Goal: Transaction & Acquisition: Subscribe to service/newsletter

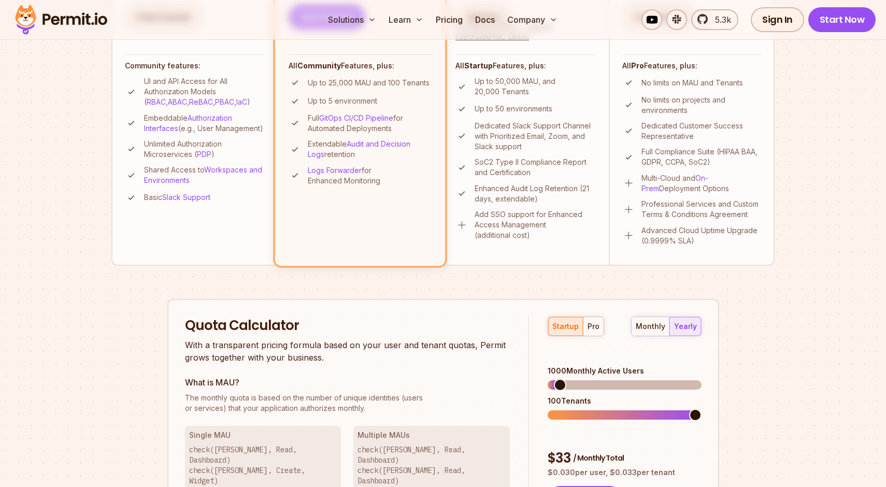
scroll to position [404, 0]
click at [595, 324] on div "pro" at bounding box center [594, 326] width 12 height 10
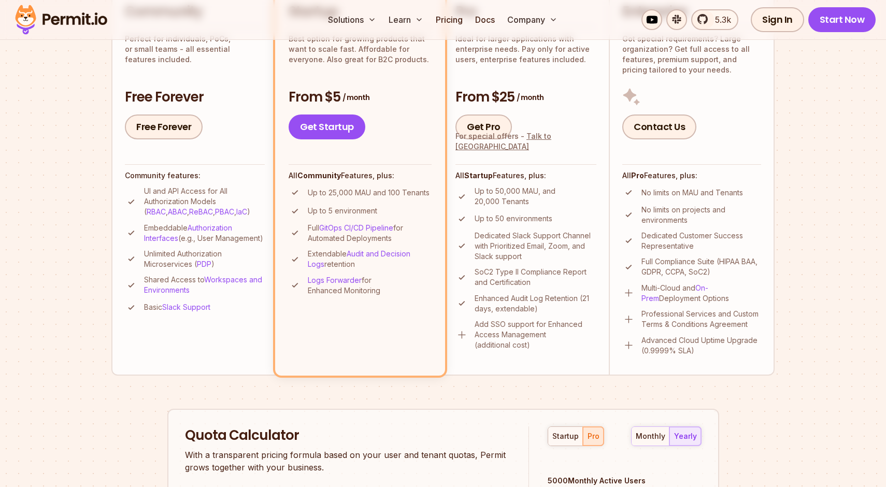
scroll to position [288, 0]
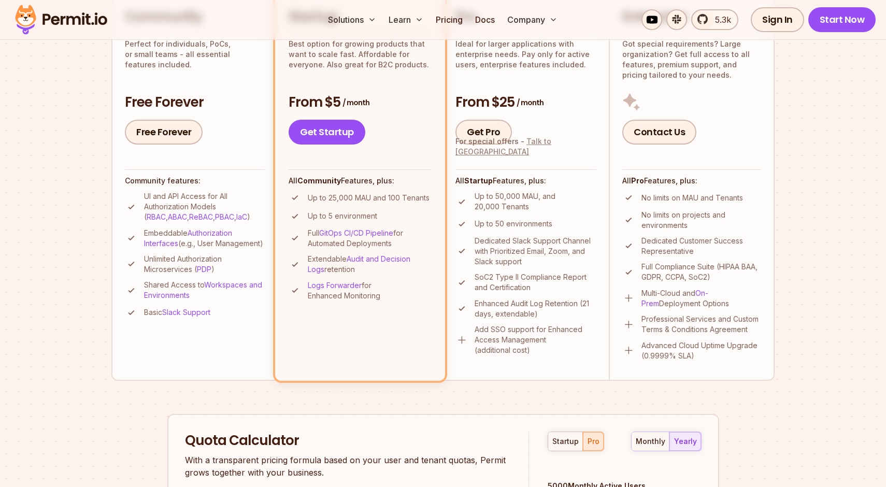
click at [536, 156] on link "Talk to [GEOGRAPHIC_DATA]" at bounding box center [503, 146] width 96 height 19
click at [517, 83] on div "Pro Ideal for larger applications with enterprise needs. Pay only for active us…" at bounding box center [525, 76] width 141 height 137
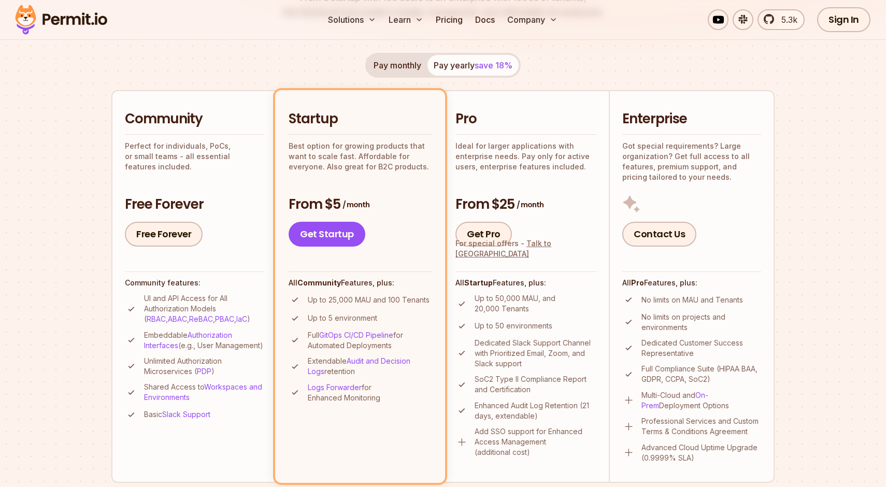
scroll to position [185, 0]
click at [475, 115] on h2 "Pro" at bounding box center [525, 120] width 141 height 19
click at [402, 60] on button "Pay monthly" at bounding box center [397, 66] width 60 height 21
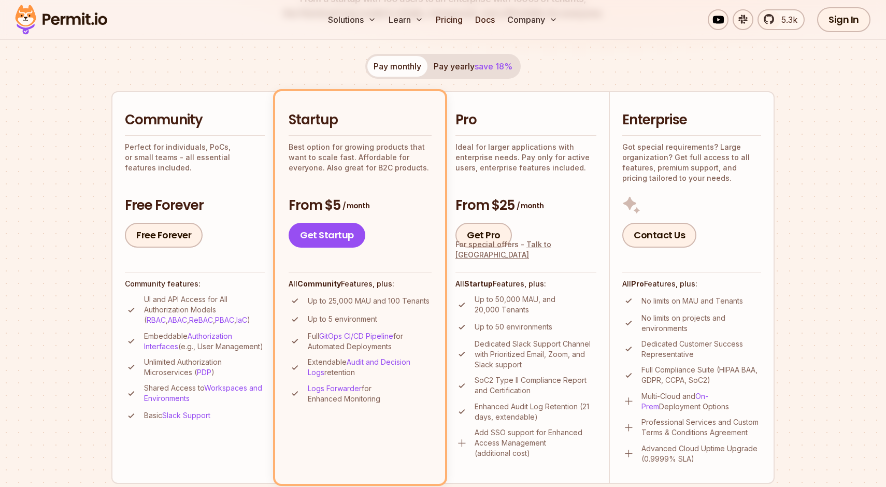
click at [503, 157] on p "Ideal for larger applications with enterprise needs. Pay only for active users,…" at bounding box center [525, 157] width 141 height 31
click at [466, 64] on button "Pay yearly save 18%" at bounding box center [472, 66] width 91 height 21
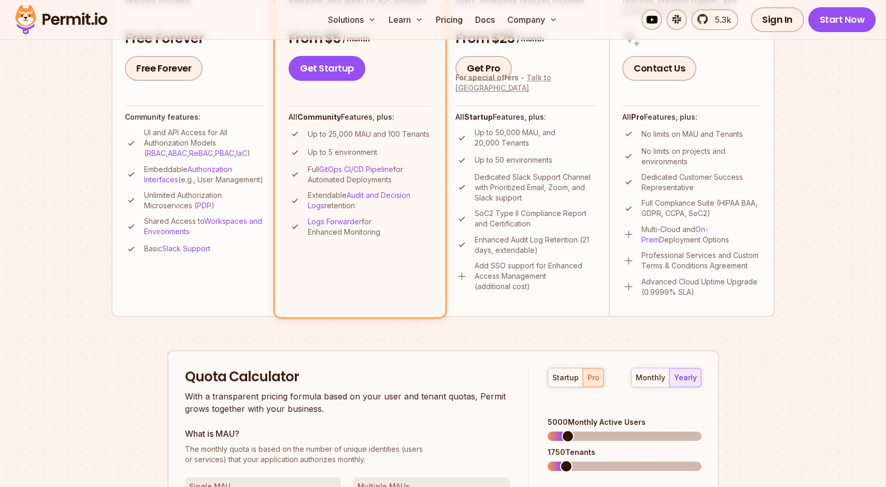
scroll to position [519, 0]
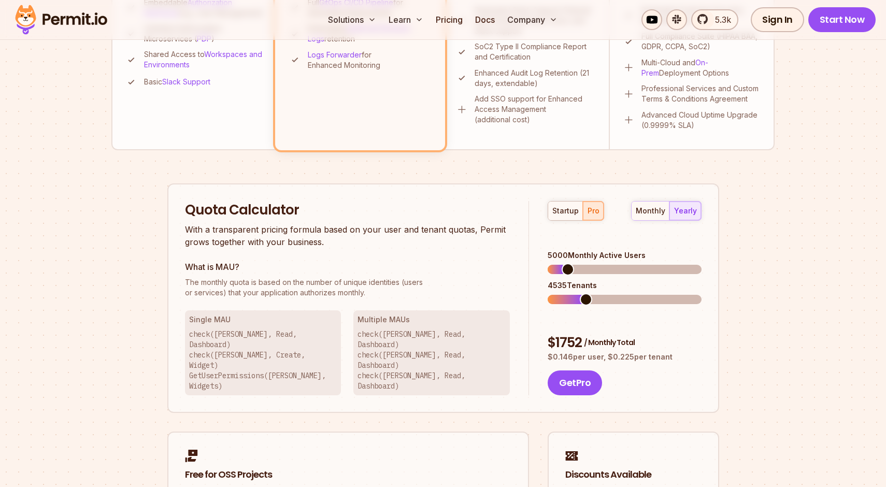
click at [582, 293] on span at bounding box center [586, 299] width 12 height 12
click at [564, 293] on span at bounding box center [569, 299] width 12 height 12
click at [650, 208] on div "monthly" at bounding box center [651, 211] width 30 height 10
click at [564, 213] on div "startup" at bounding box center [565, 211] width 26 height 10
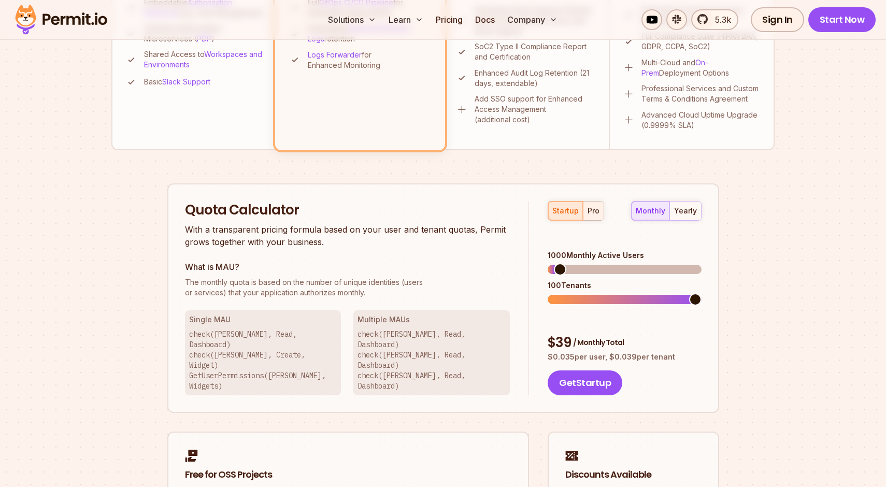
click at [586, 211] on button "pro" at bounding box center [593, 211] width 21 height 19
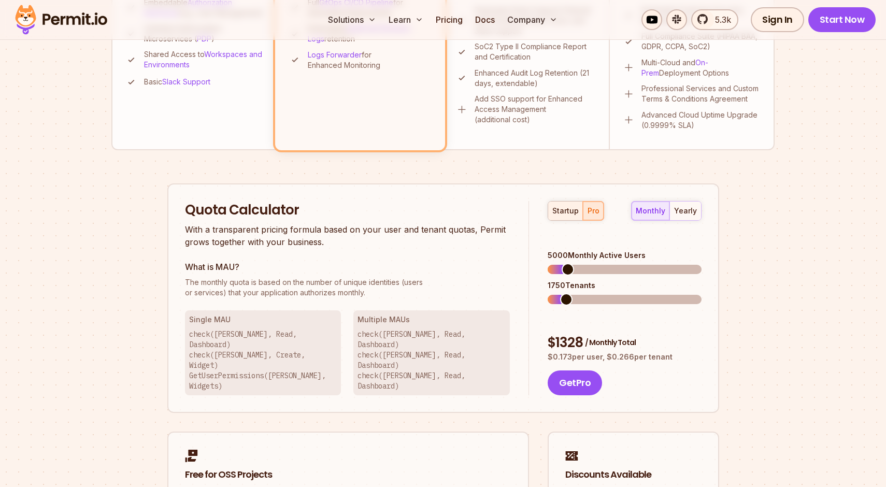
click at [562, 209] on div "startup" at bounding box center [565, 211] width 26 height 10
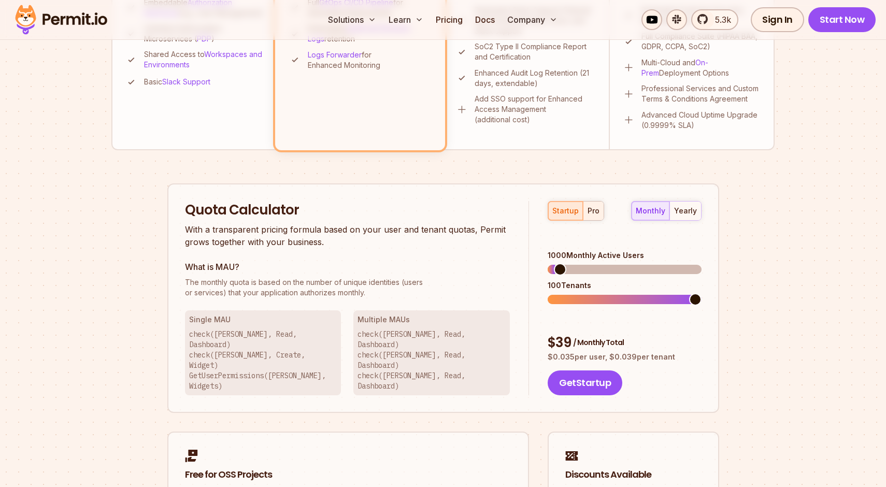
click at [593, 213] on div "pro" at bounding box center [594, 211] width 12 height 10
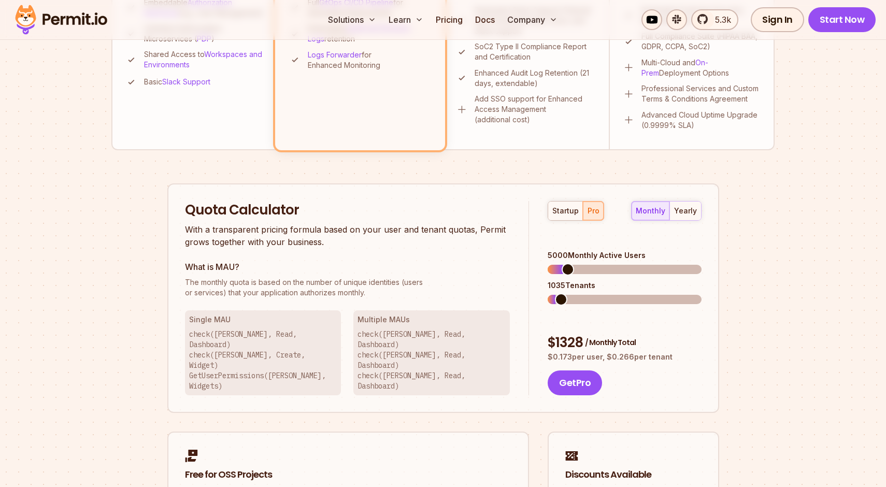
click at [555, 293] on span at bounding box center [561, 299] width 12 height 12
click at [566, 263] on span at bounding box center [568, 269] width 12 height 12
click at [679, 211] on div "yearly" at bounding box center [685, 211] width 23 height 10
click at [652, 210] on div "monthly" at bounding box center [651, 211] width 30 height 10
click at [572, 263] on span at bounding box center [576, 269] width 12 height 12
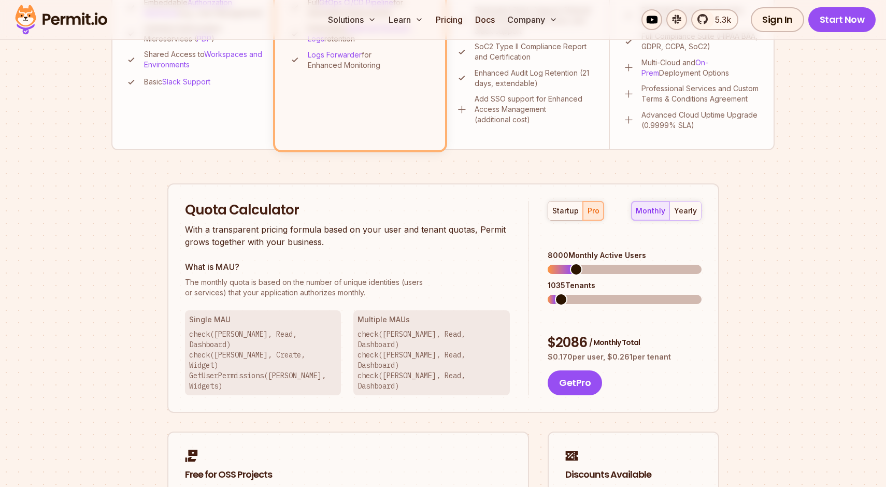
click at [555, 293] on span at bounding box center [561, 299] width 12 height 12
click at [566, 218] on button "startup" at bounding box center [565, 211] width 35 height 19
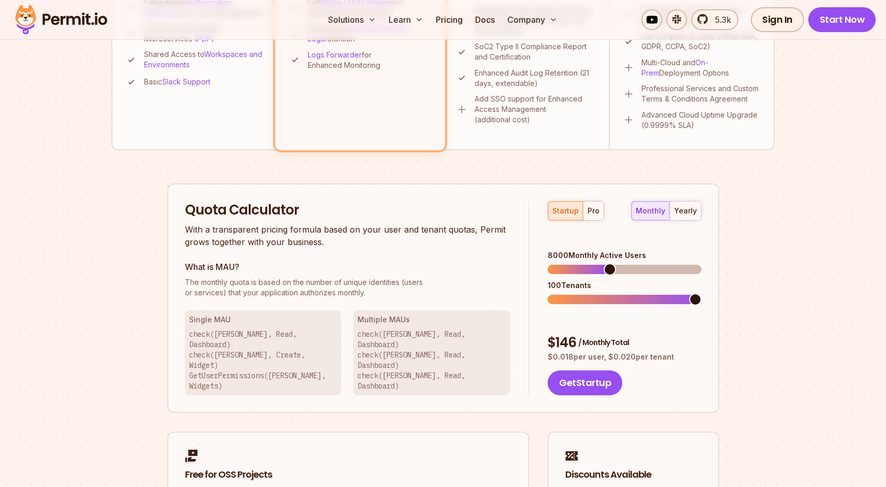
click at [614, 263] on span at bounding box center [610, 269] width 12 height 12
click at [646, 211] on div "monthly yearly" at bounding box center [666, 211] width 70 height 20
click at [628, 263] on span at bounding box center [628, 269] width 12 height 12
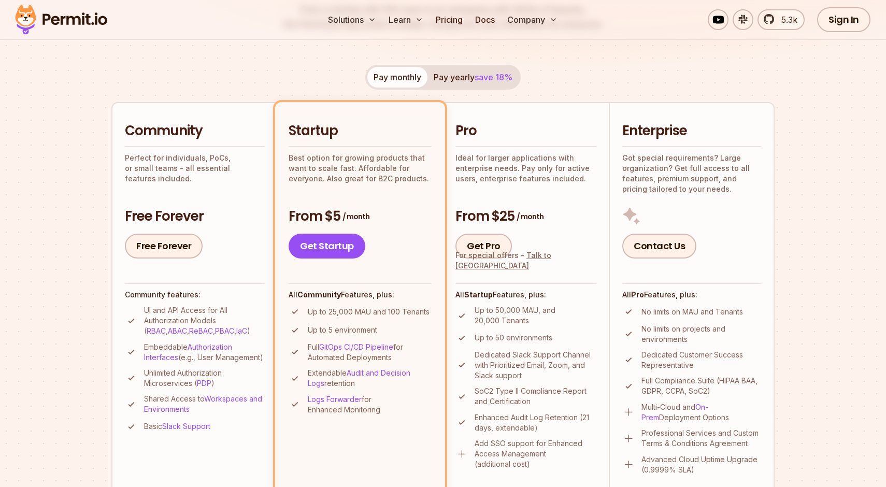
scroll to position [172, 0]
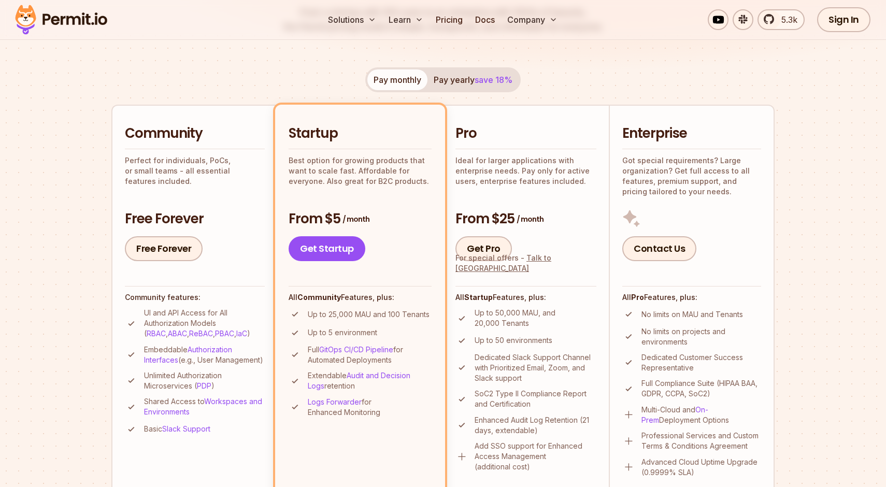
click at [489, 128] on h2 "Pro" at bounding box center [525, 133] width 141 height 19
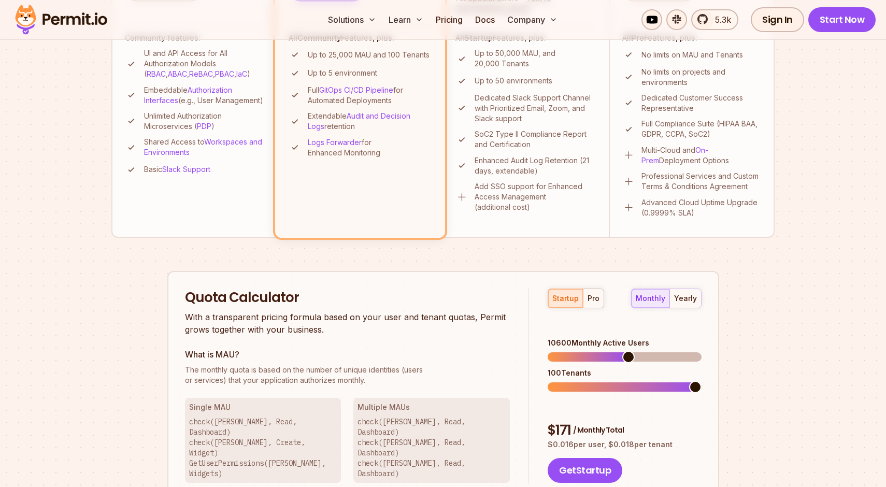
scroll to position [480, 0]
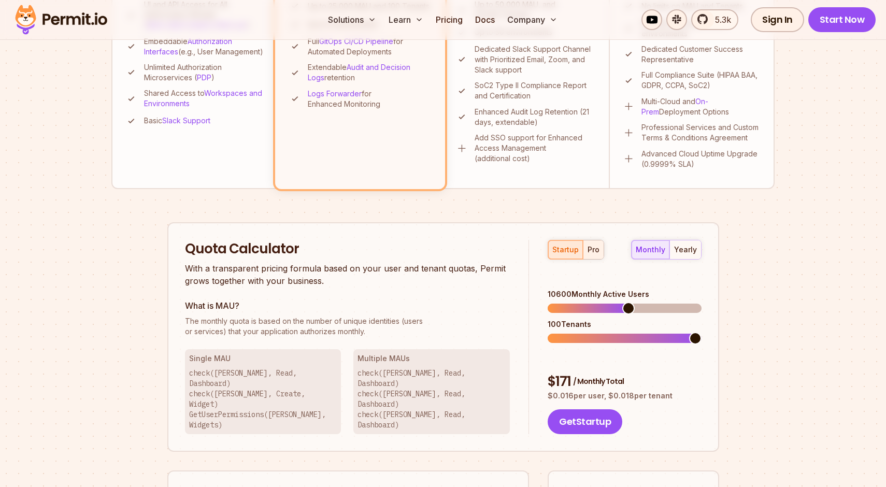
click at [593, 252] on div "pro" at bounding box center [594, 250] width 12 height 10
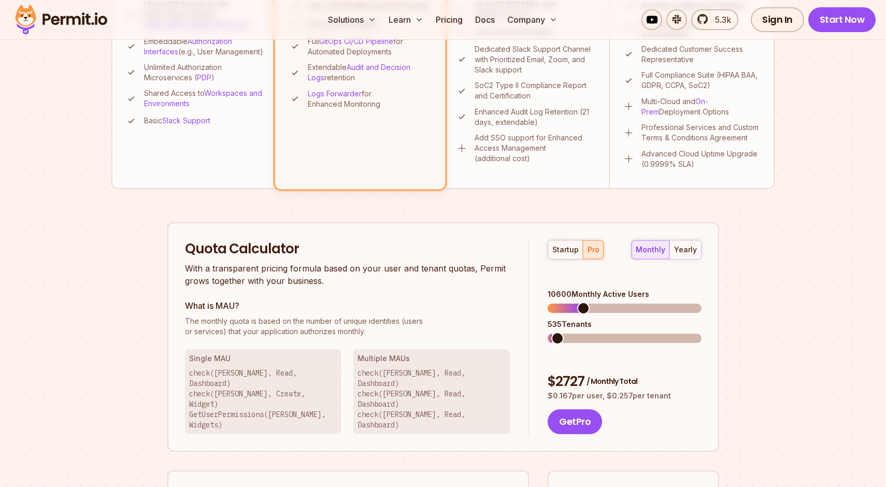
click at [551, 332] on span at bounding box center [557, 338] width 12 height 12
click at [572, 302] on span at bounding box center [576, 308] width 12 height 12
click at [554, 332] on span at bounding box center [559, 338] width 12 height 12
click at [563, 302] on span at bounding box center [568, 308] width 12 height 12
click at [675, 391] on p "$ 0.173 per user, $ 0.266 per tenant" at bounding box center [624, 396] width 153 height 10
